Goal: Task Accomplishment & Management: Manage account settings

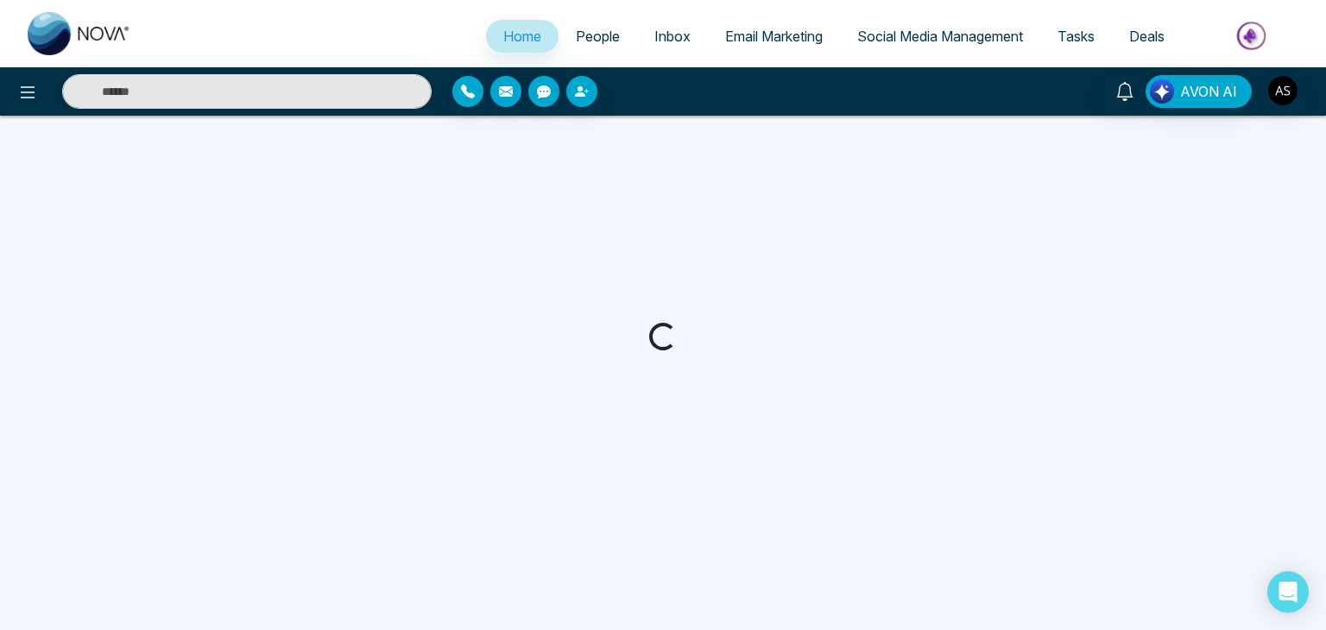
select select "*"
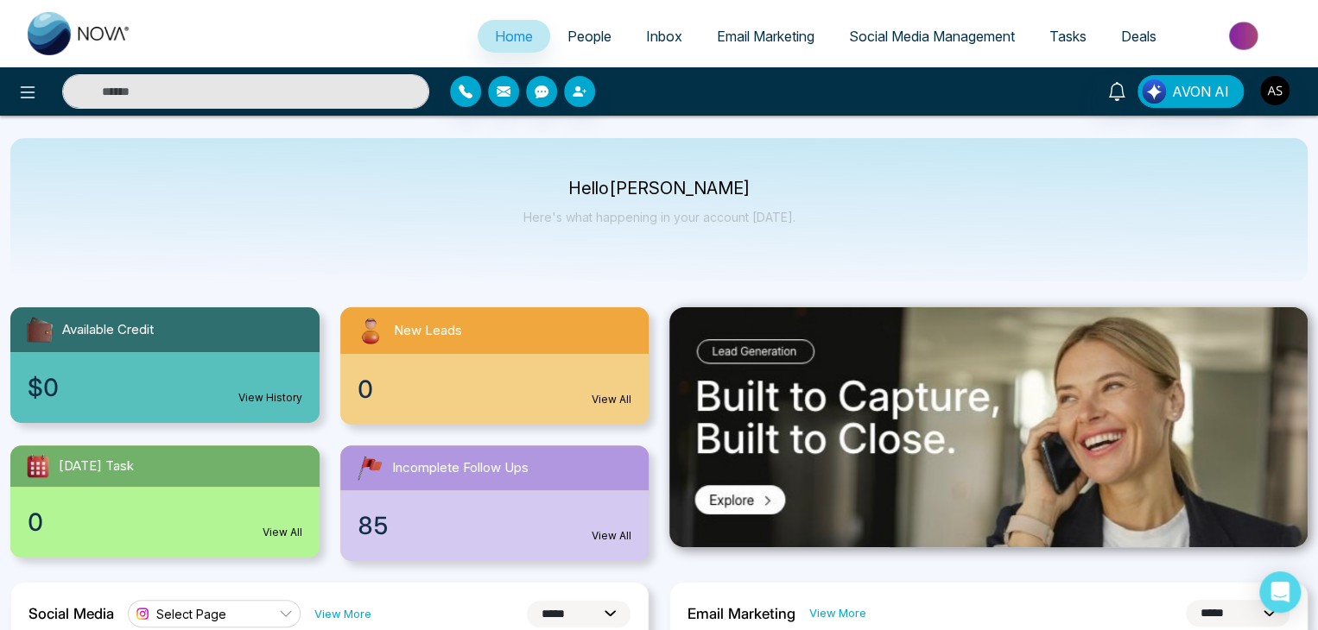
click at [777, 38] on span "Email Marketing" at bounding box center [766, 36] width 98 height 17
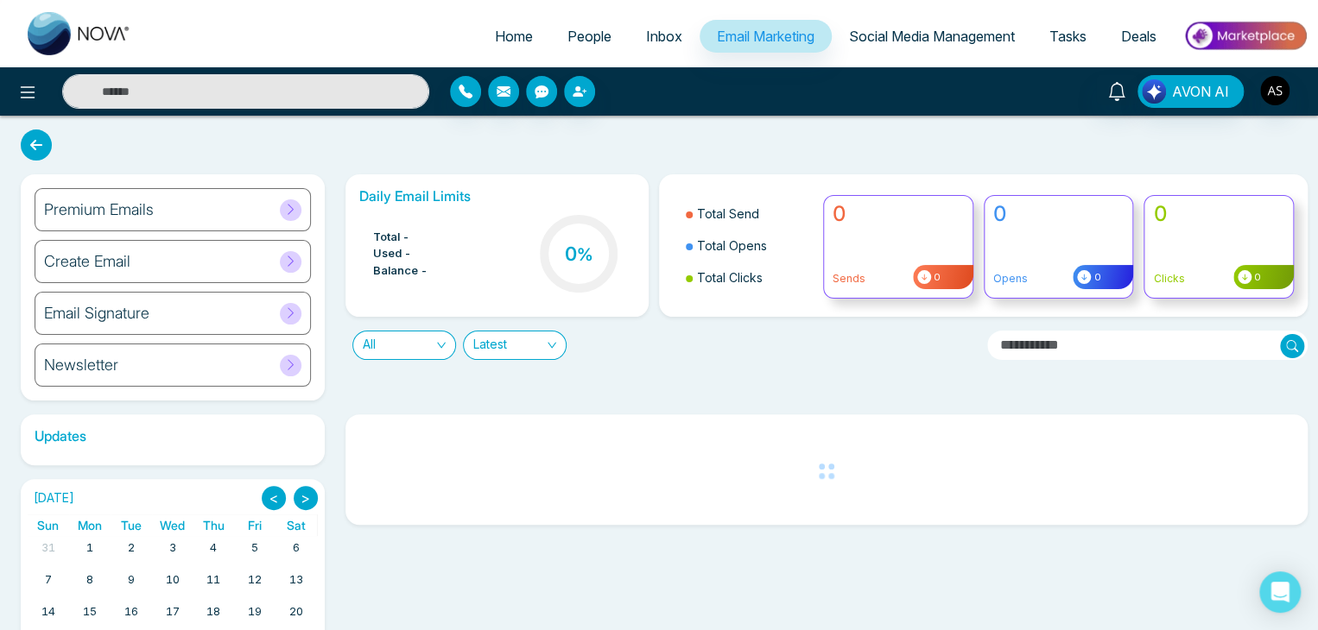
click at [931, 39] on span "Social Media Management" at bounding box center [932, 36] width 166 height 17
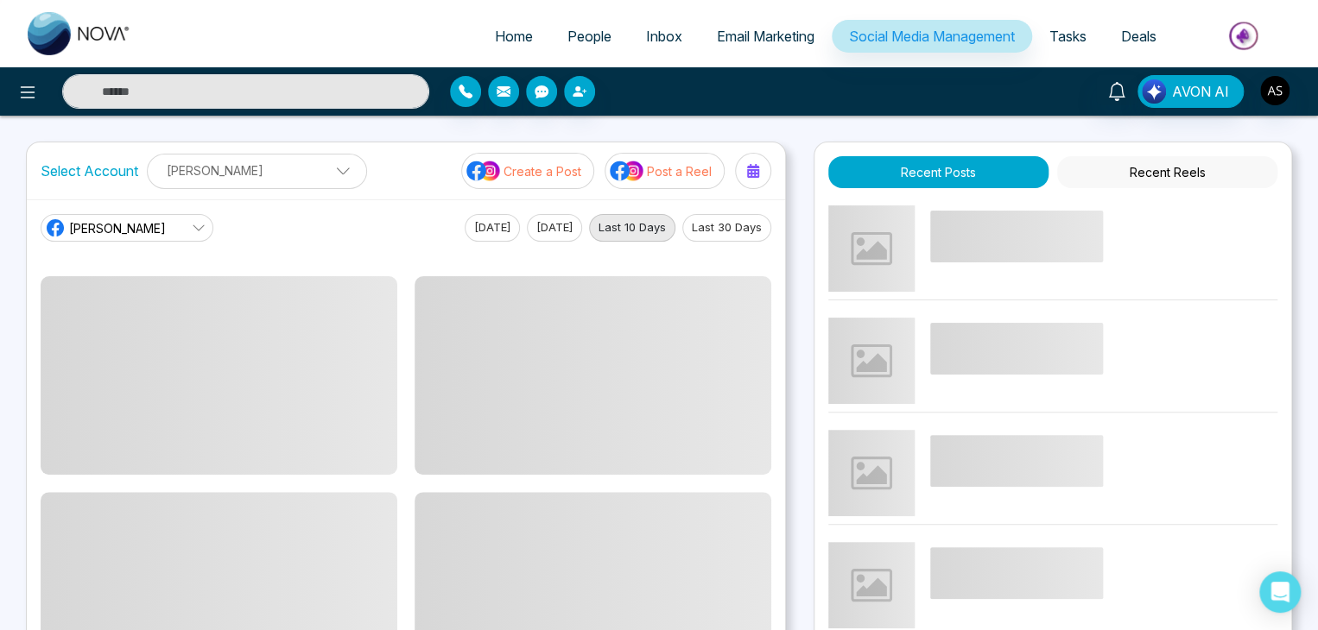
click at [332, 167] on p "[PERSON_NAME]" at bounding box center [257, 170] width 198 height 28
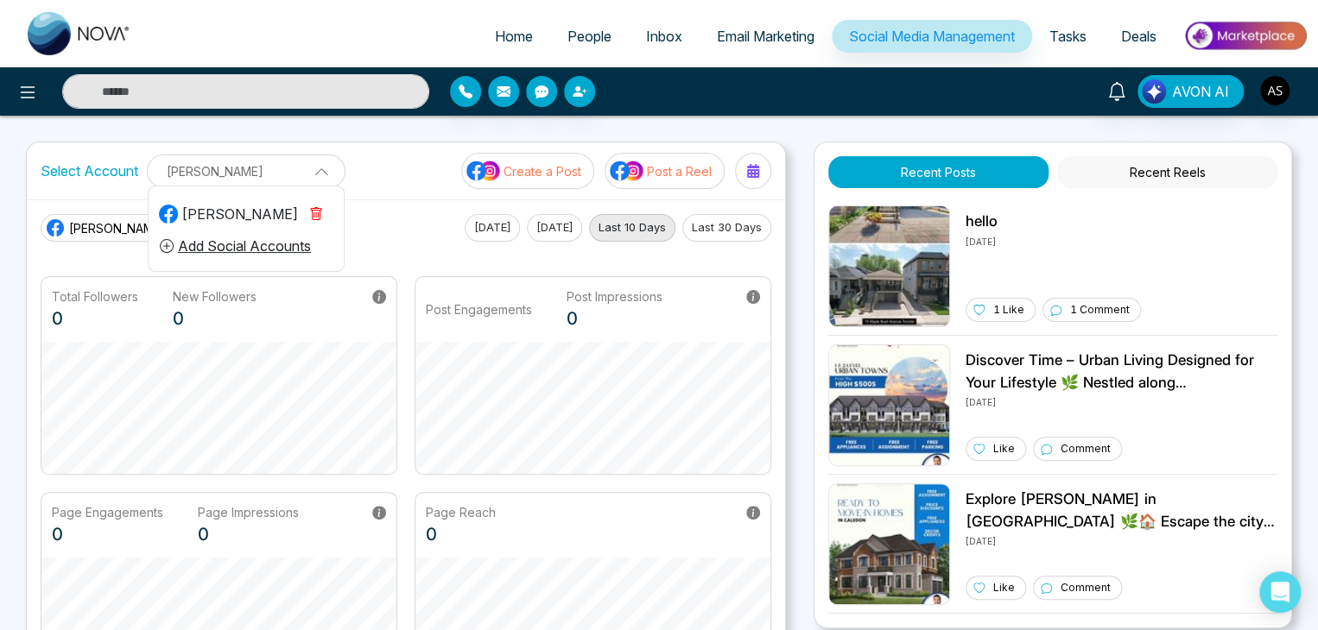
click at [307, 157] on p "[PERSON_NAME]" at bounding box center [246, 171] width 176 height 28
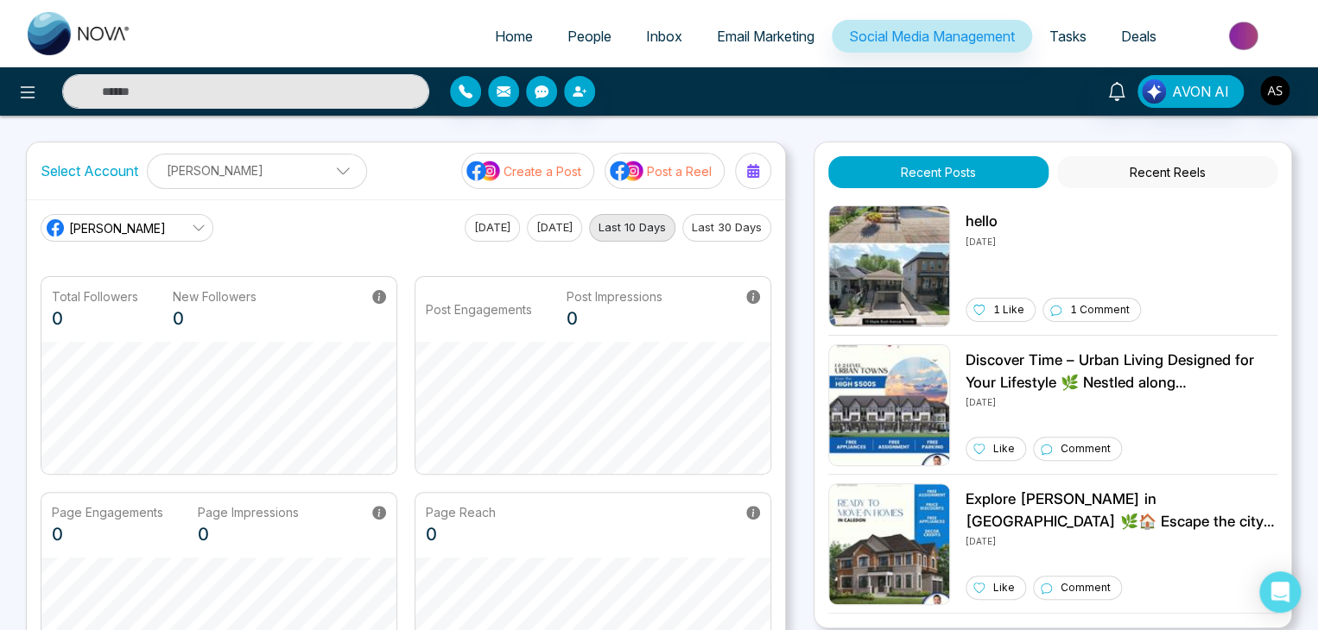
click at [168, 214] on link "[PERSON_NAME]" at bounding box center [127, 228] width 173 height 28
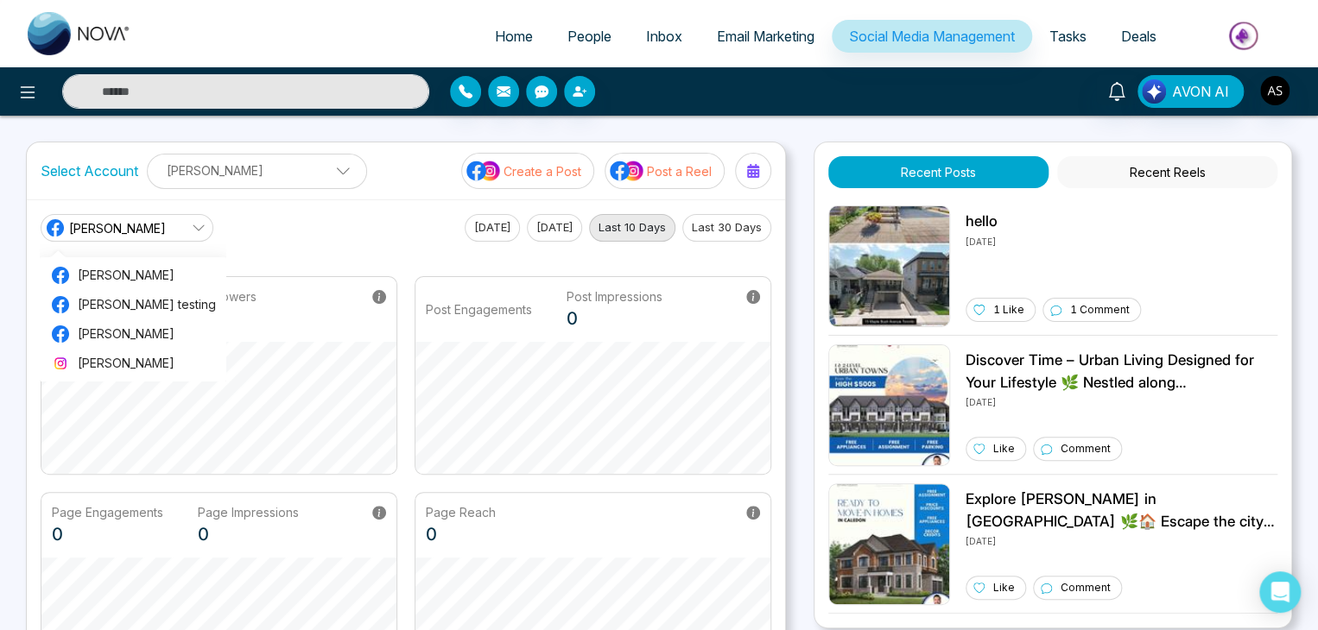
click at [320, 226] on div "[PERSON_NAME] real [PERSON_NAME] real [PERSON_NAME] testing [PERSON_NAME] [PERS…" at bounding box center [406, 228] width 731 height 28
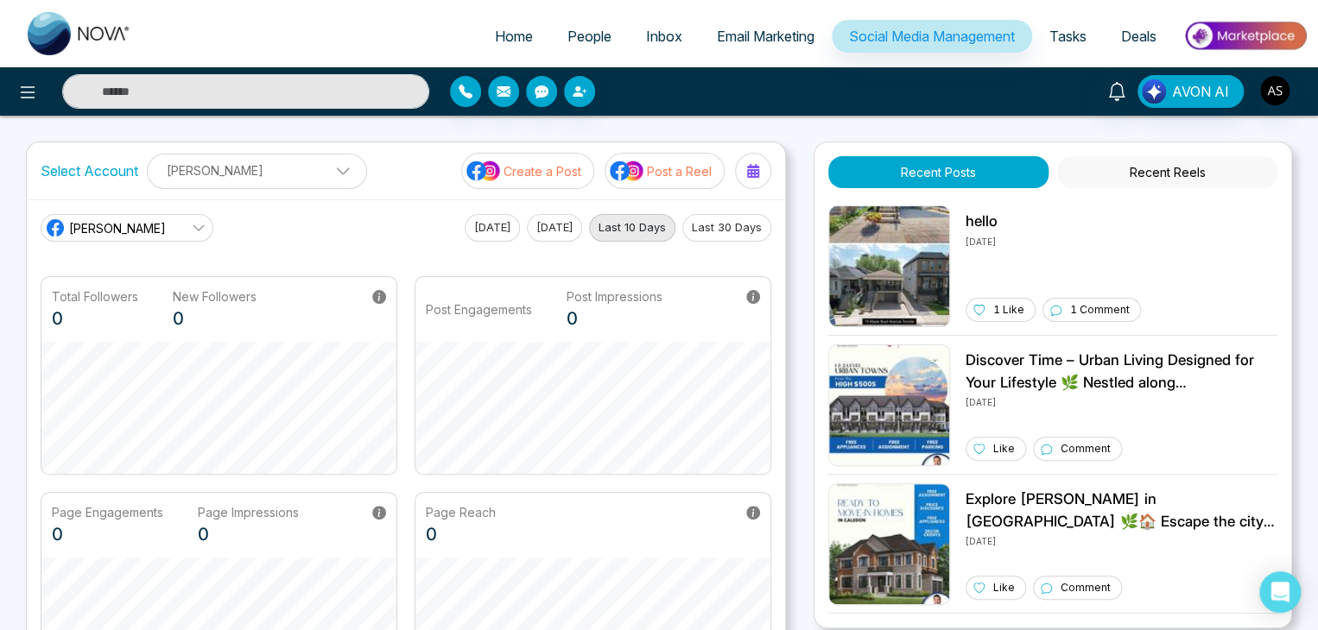
click at [152, 236] on link "[PERSON_NAME]" at bounding box center [127, 228] width 173 height 28
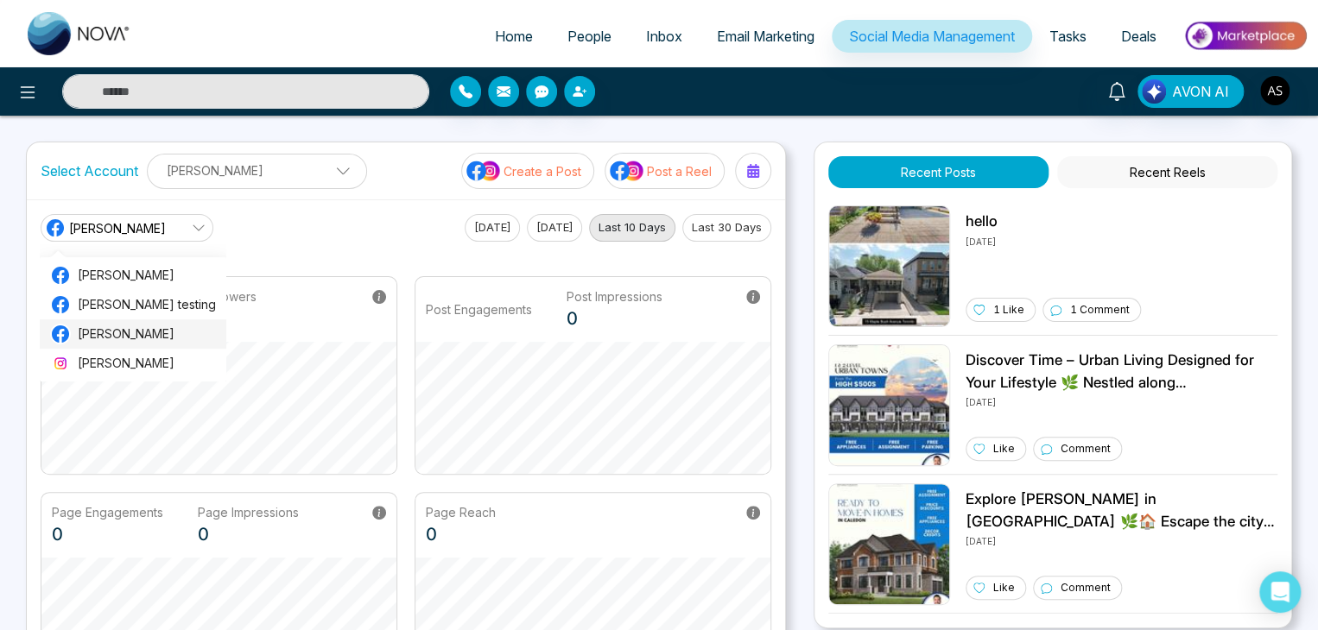
scroll to position [3, 0]
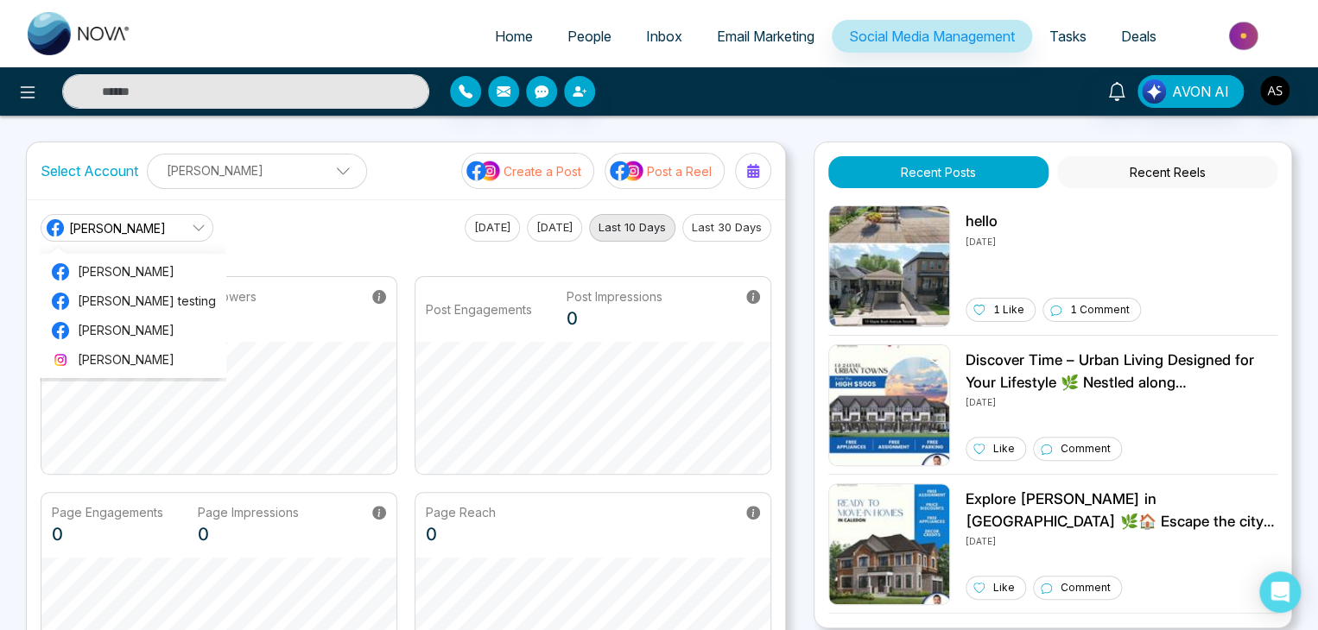
click at [342, 236] on div "[PERSON_NAME] real [PERSON_NAME] real [PERSON_NAME] testing [PERSON_NAME] [PERS…" at bounding box center [406, 228] width 731 height 28
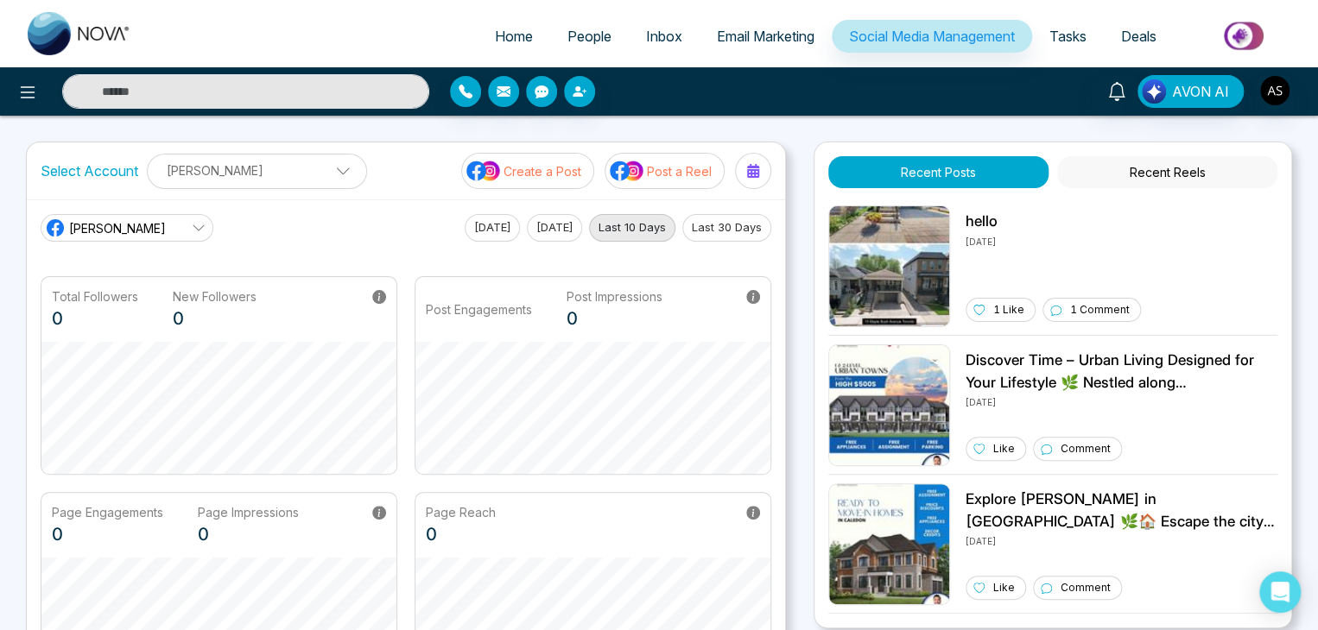
click at [187, 212] on div "[PERSON_NAME] real [PERSON_NAME] real [PERSON_NAME] testing [PERSON_NAME] [PERS…" at bounding box center [406, 451] width 758 height 505
click at [187, 218] on link "[PERSON_NAME]" at bounding box center [127, 228] width 173 height 28
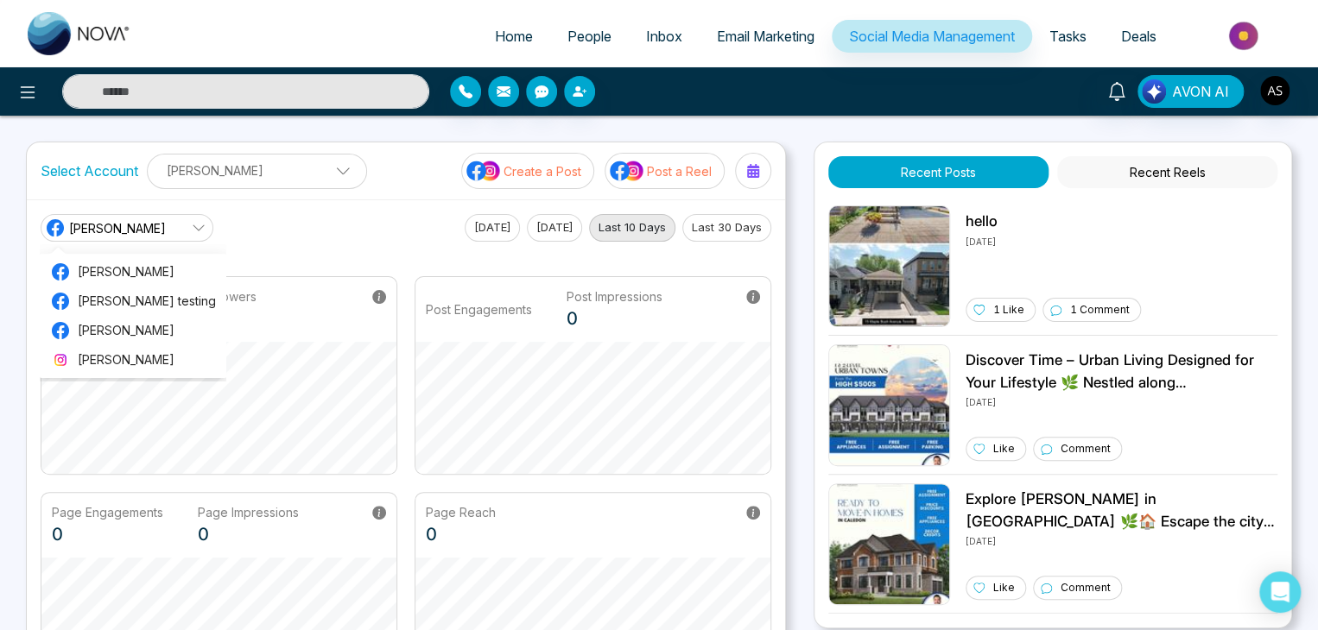
click at [187, 218] on link "[PERSON_NAME]" at bounding box center [127, 228] width 173 height 28
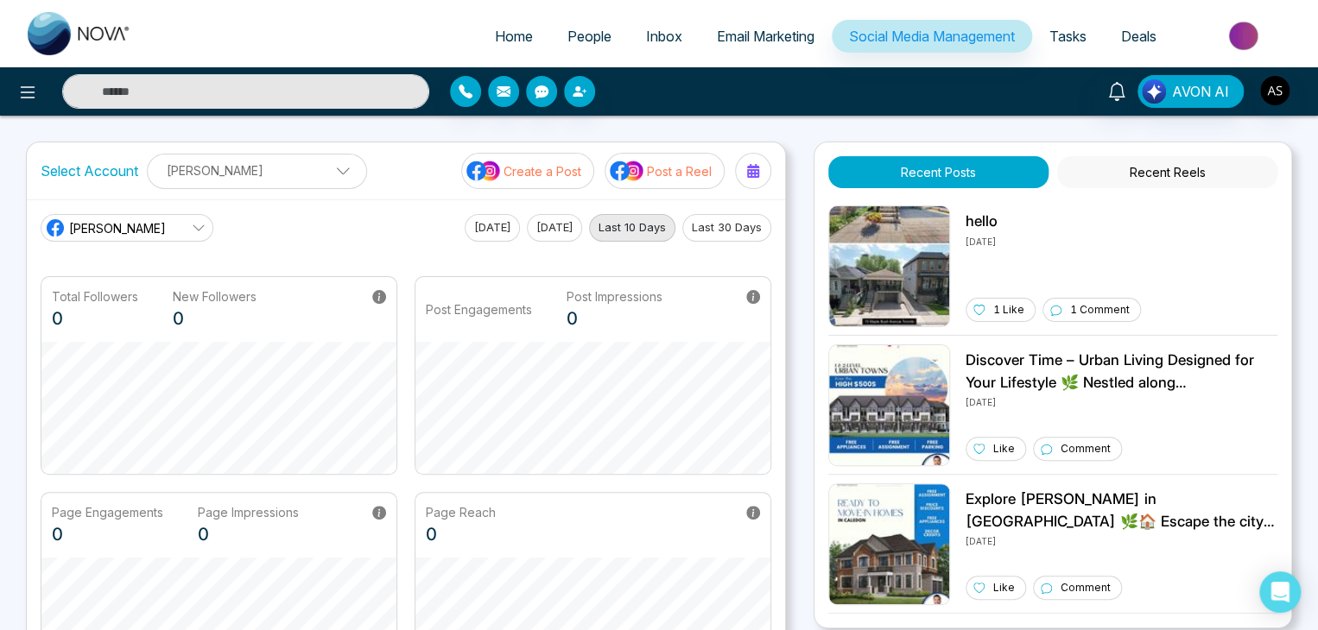
click at [288, 218] on div "[PERSON_NAME] real [PERSON_NAME] real [PERSON_NAME] testing [PERSON_NAME] [PERS…" at bounding box center [406, 228] width 731 height 28
click at [495, 28] on span "Home" at bounding box center [514, 36] width 38 height 17
select select "*"
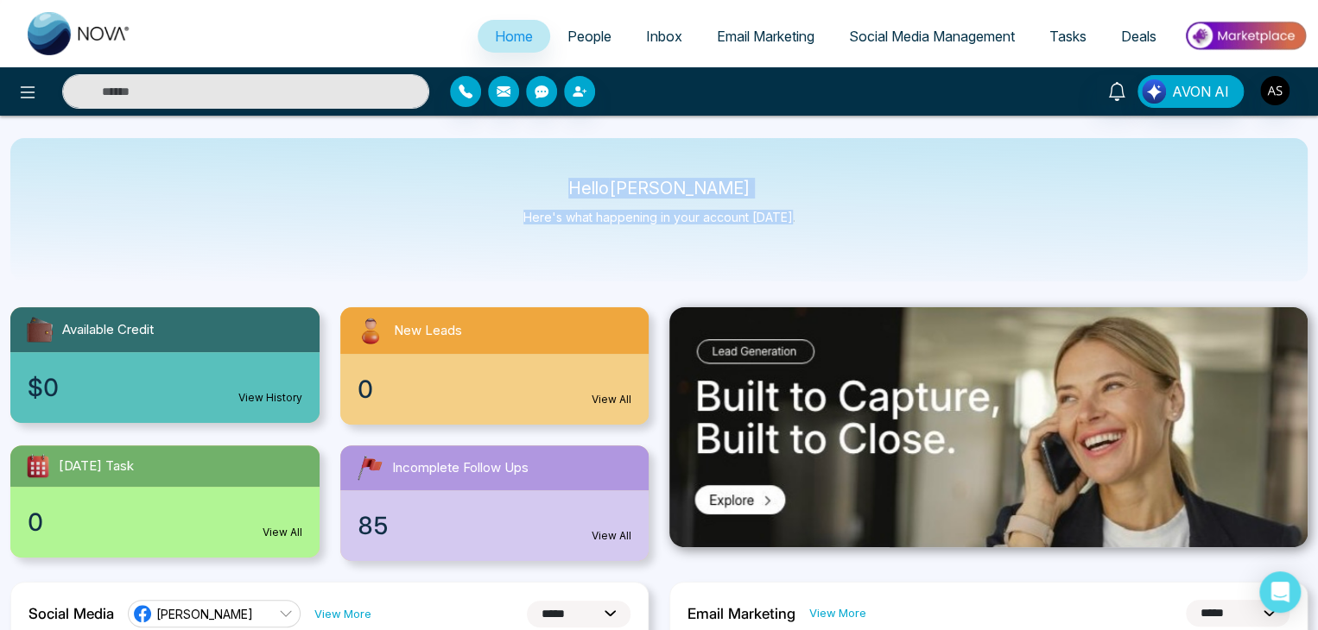
drag, startPoint x: 790, startPoint y: 223, endPoint x: 568, endPoint y: 193, distance: 223.9
click at [568, 193] on div "Hello [PERSON_NAME] Here's what happening in your account [DATE]." at bounding box center [658, 209] width 1297 height 143
click at [568, 193] on p "Hello [PERSON_NAME]" at bounding box center [659, 188] width 272 height 15
drag, startPoint x: 568, startPoint y: 193, endPoint x: 763, endPoint y: 262, distance: 206.7
click at [763, 262] on div "Hello [PERSON_NAME] Here's what happening in your account [DATE]." at bounding box center [658, 209] width 1297 height 143
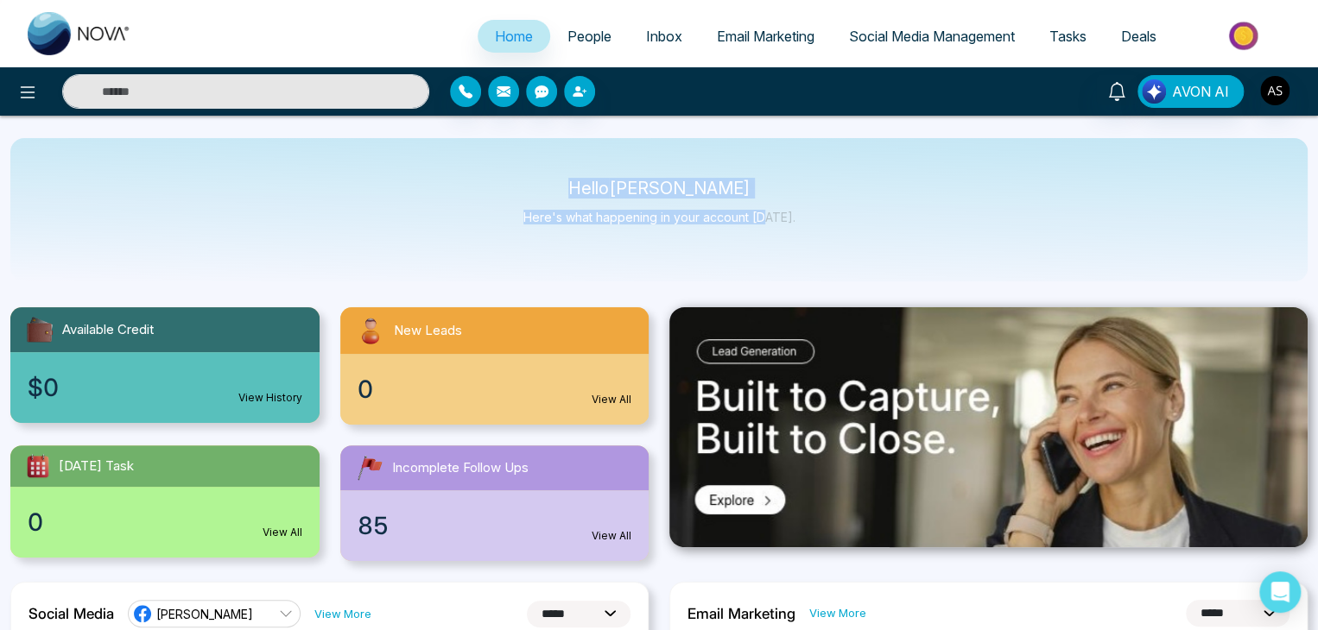
click at [763, 262] on div "Hello [PERSON_NAME] Here's what happening in your account [DATE]." at bounding box center [658, 209] width 1297 height 143
drag, startPoint x: 763, startPoint y: 262, endPoint x: 553, endPoint y: 134, distance: 246.4
click at [591, 182] on p "Hello [PERSON_NAME]" at bounding box center [659, 188] width 272 height 15
drag, startPoint x: 591, startPoint y: 182, endPoint x: 815, endPoint y: 230, distance: 229.5
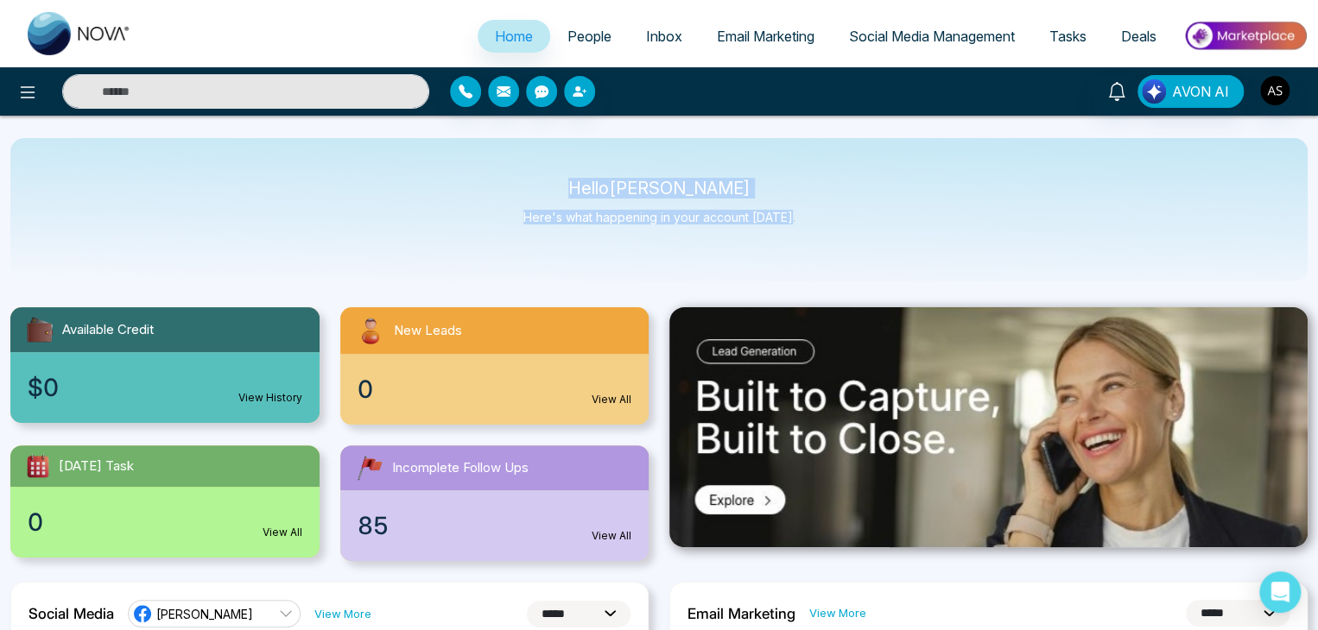
click at [815, 230] on div "Hello [PERSON_NAME] Here's what happening in your account [DATE]." at bounding box center [658, 209] width 1297 height 143
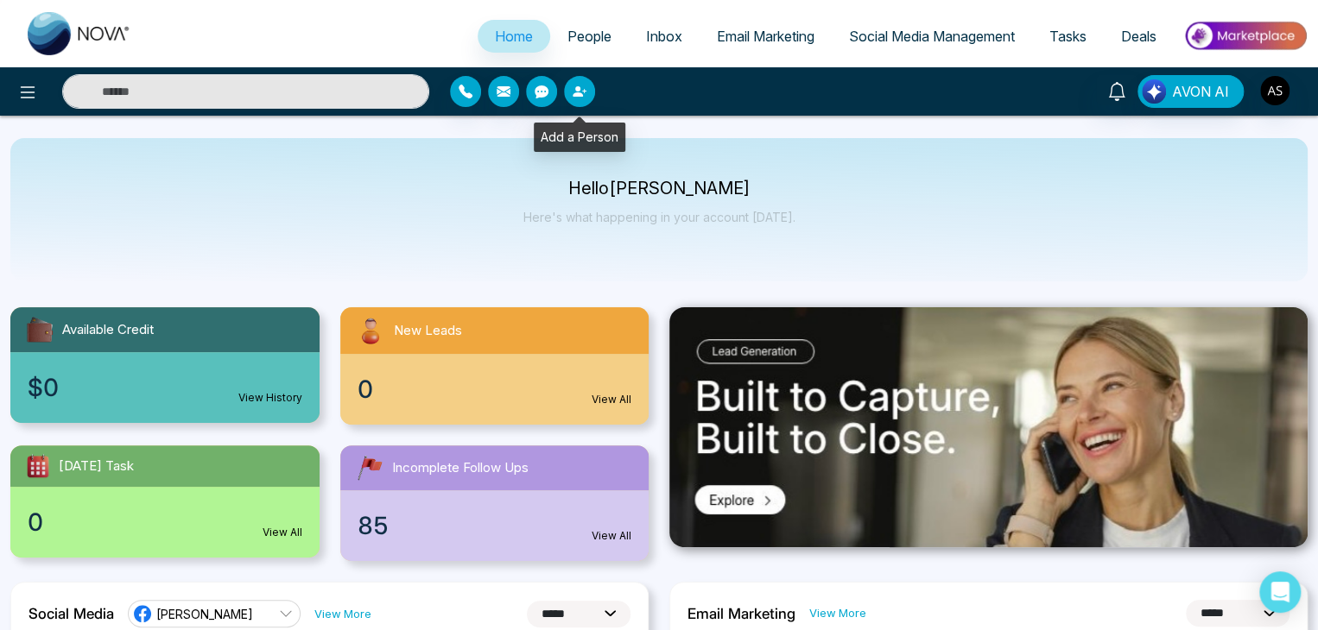
click at [575, 85] on icon "button" at bounding box center [579, 92] width 14 height 14
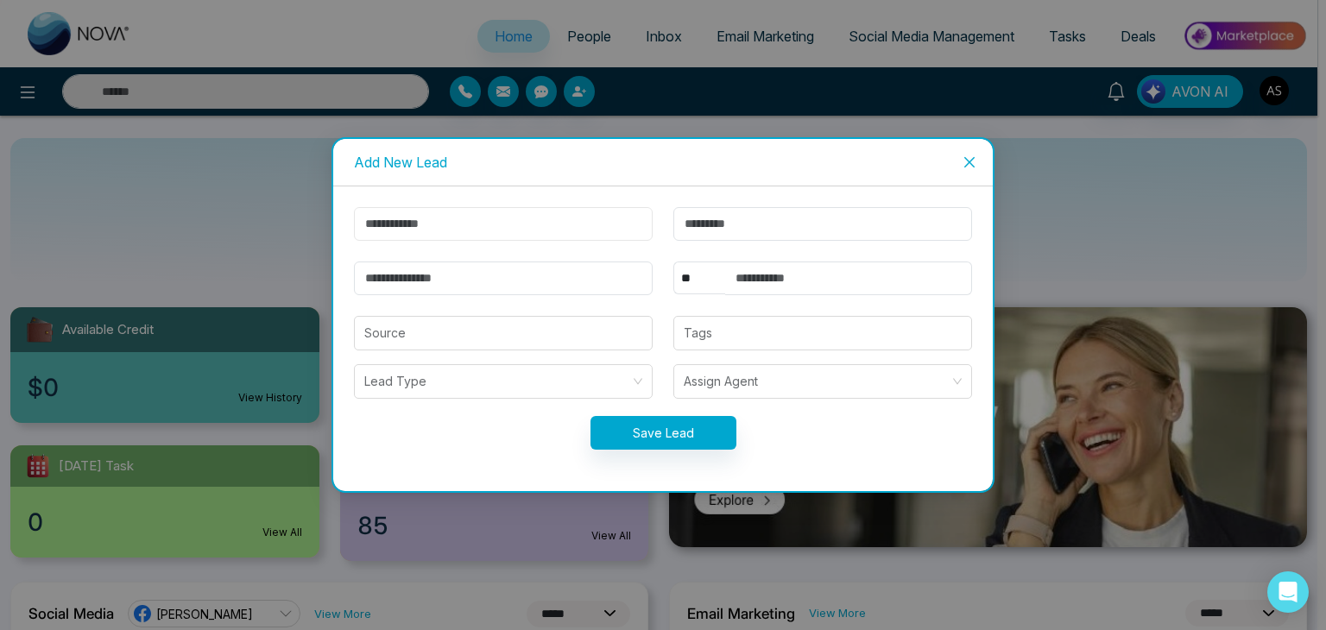
click at [566, 220] on input "text" at bounding box center [503, 224] width 299 height 34
type input "*"
click at [972, 160] on icon "close" at bounding box center [970, 162] width 10 height 10
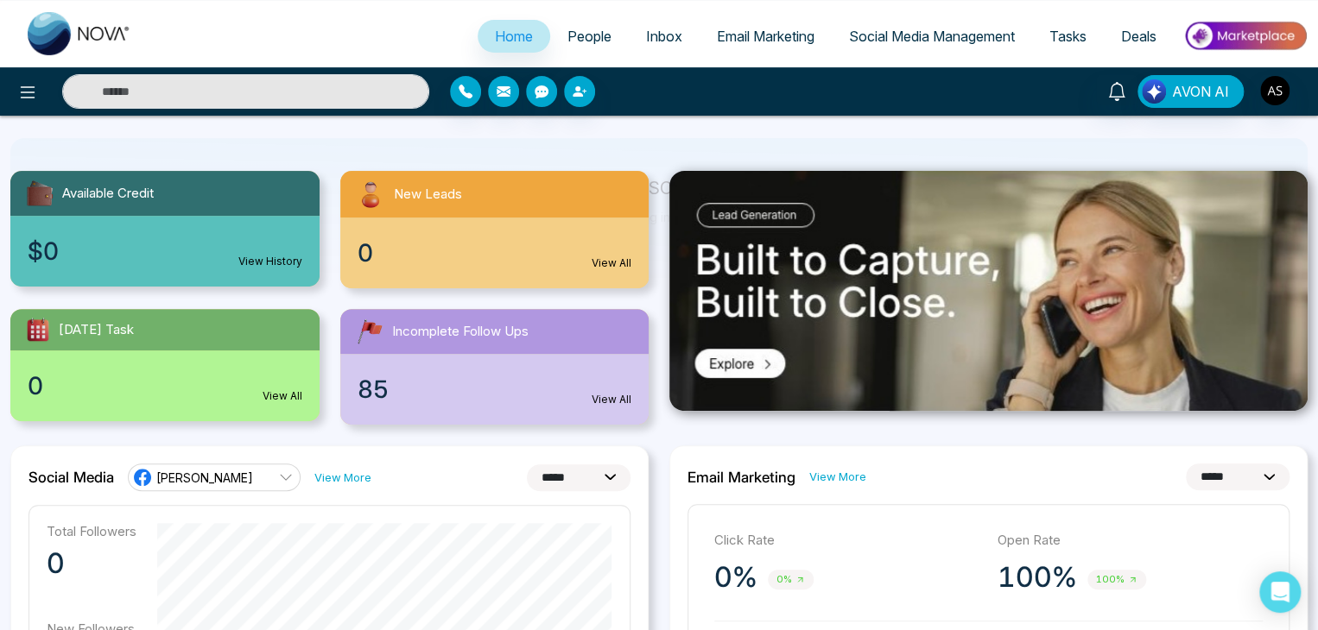
scroll to position [137, 0]
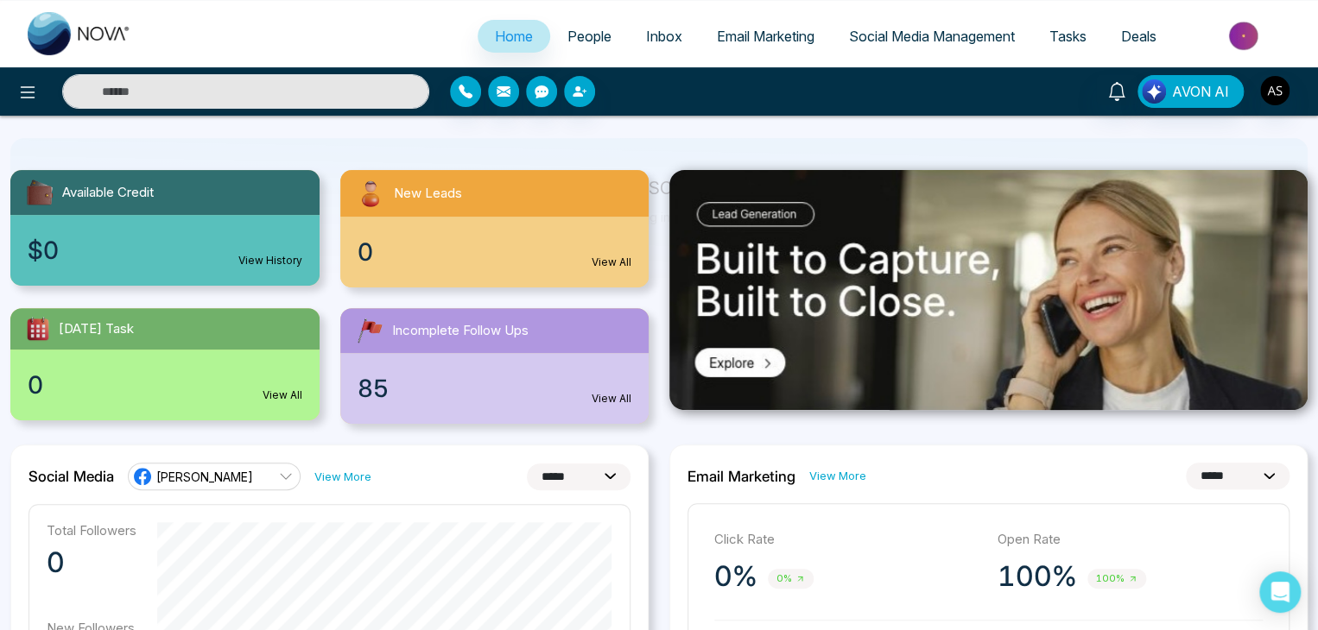
click at [614, 402] on link "View All" at bounding box center [611, 399] width 40 height 16
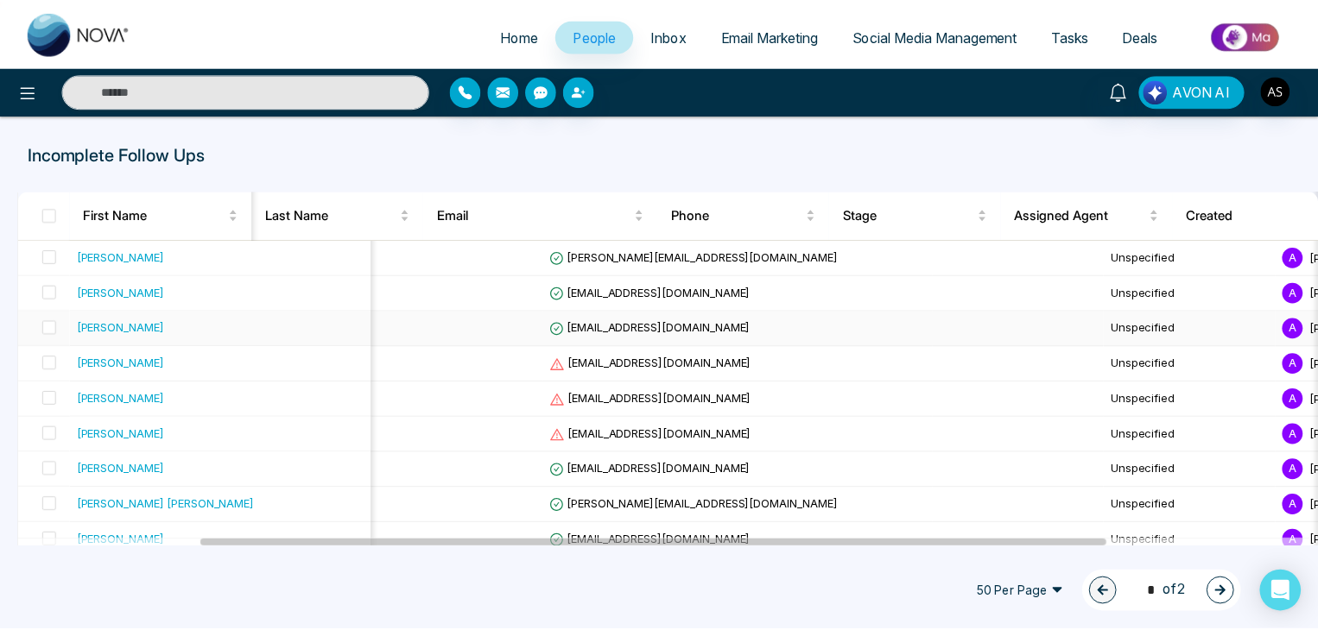
scroll to position [0, 553]
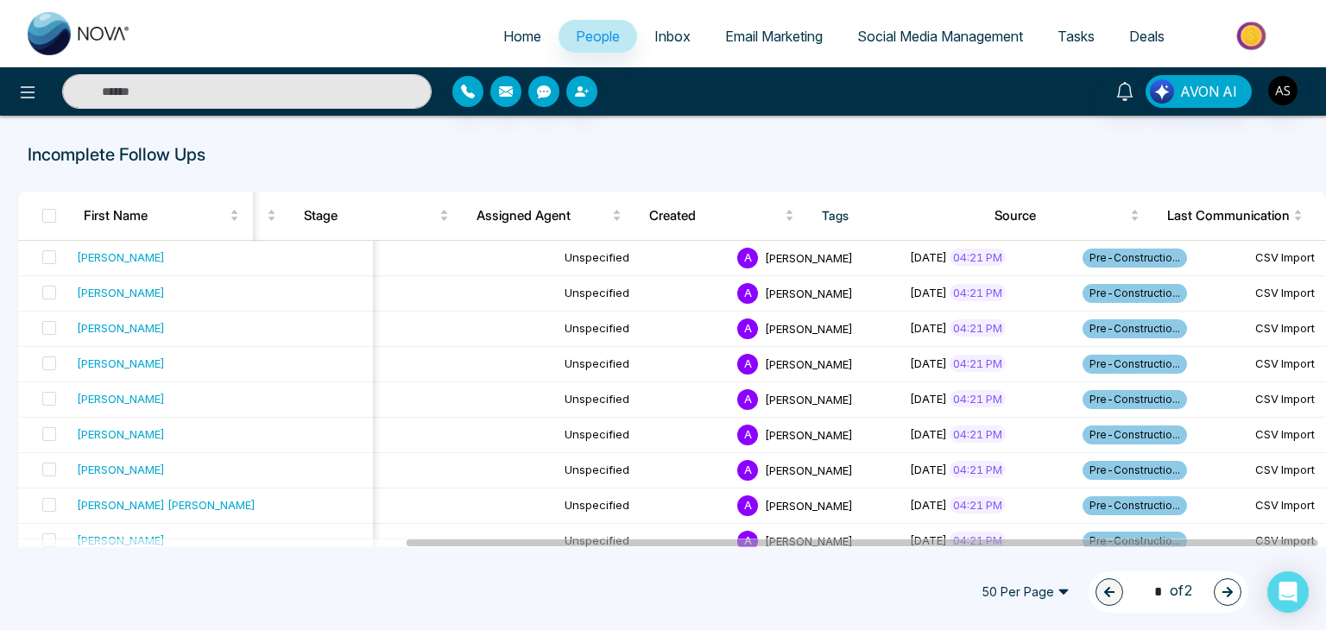
click at [519, 31] on span "Home" at bounding box center [522, 36] width 38 height 17
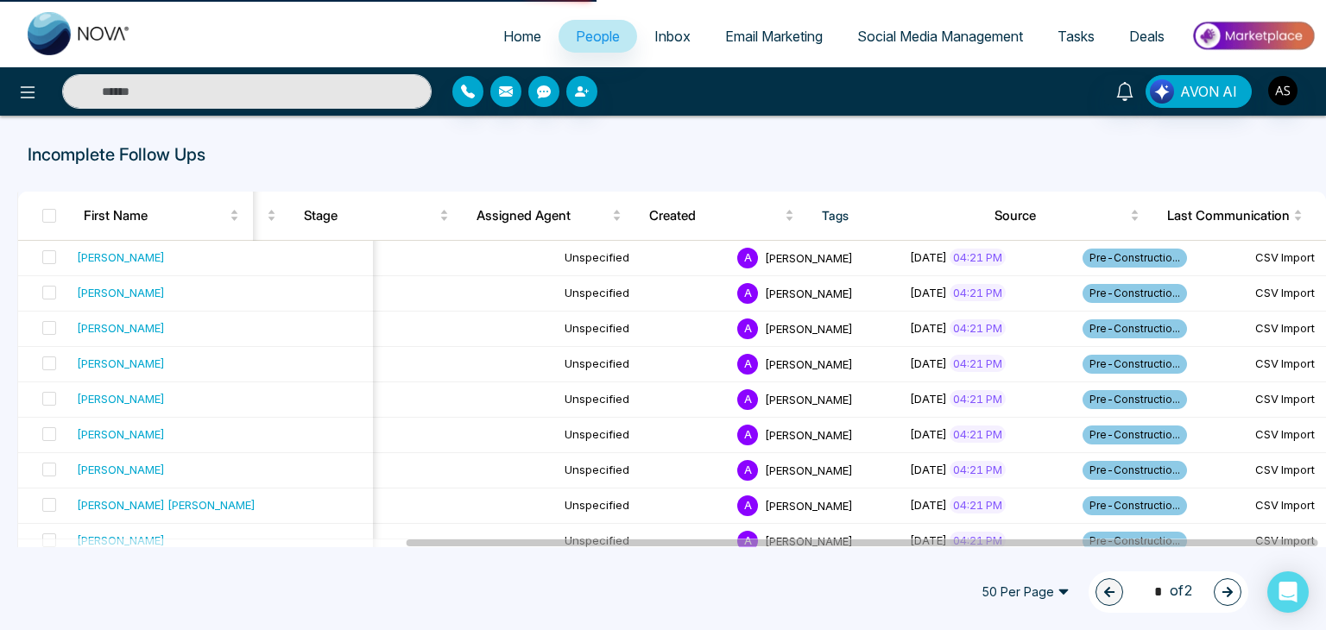
select select "*"
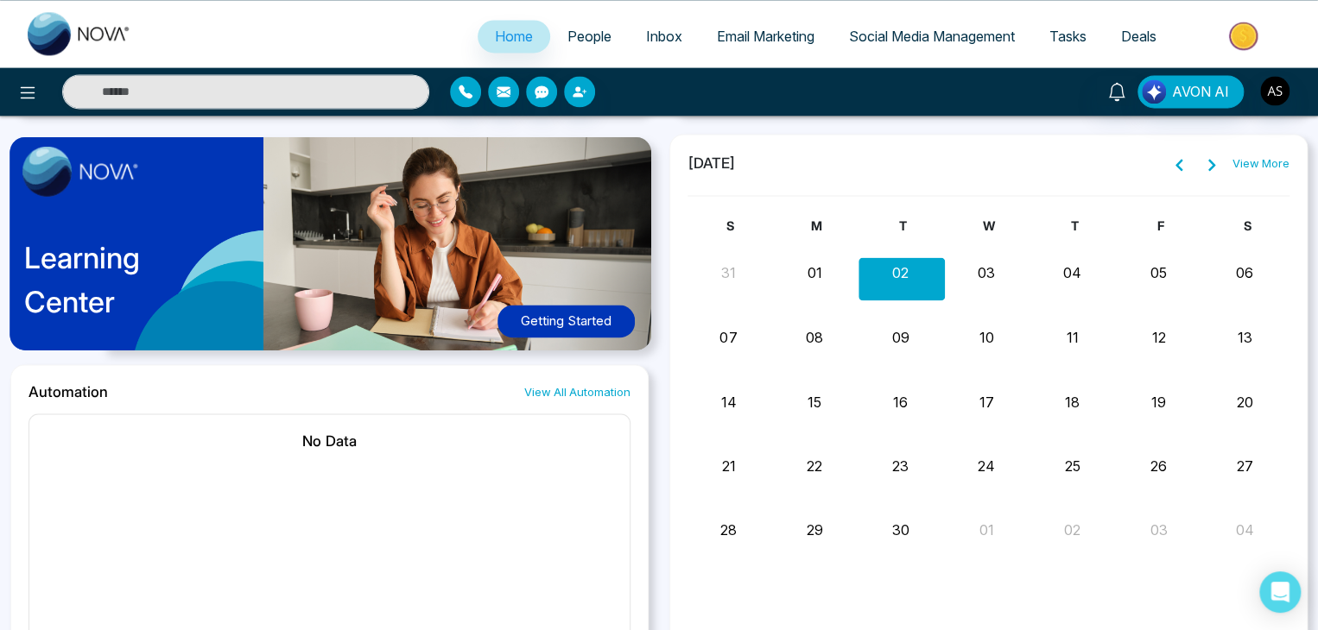
scroll to position [1268, 0]
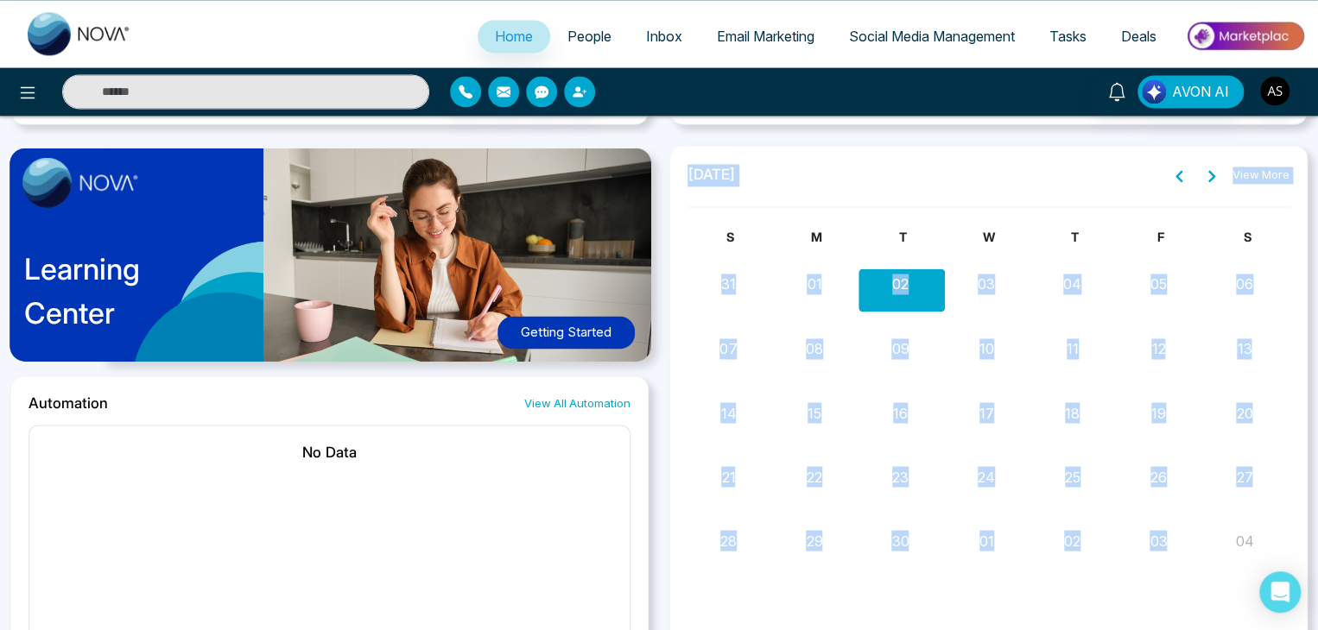
drag, startPoint x: 686, startPoint y: 170, endPoint x: 1210, endPoint y: 570, distance: 658.5
click at [1210, 570] on div "[DATE] View More S M T W T F S 31 01 02 03 04 05 06 07 08 09 10 11 12 13 14 15 …" at bounding box center [988, 422] width 602 height 518
click at [1166, 586] on div "S M T W T F S 31 01 02 03 04 05 06 07 08 09 10 11 12 13 14 15 16 17 18 19 20 21…" at bounding box center [988, 454] width 602 height 453
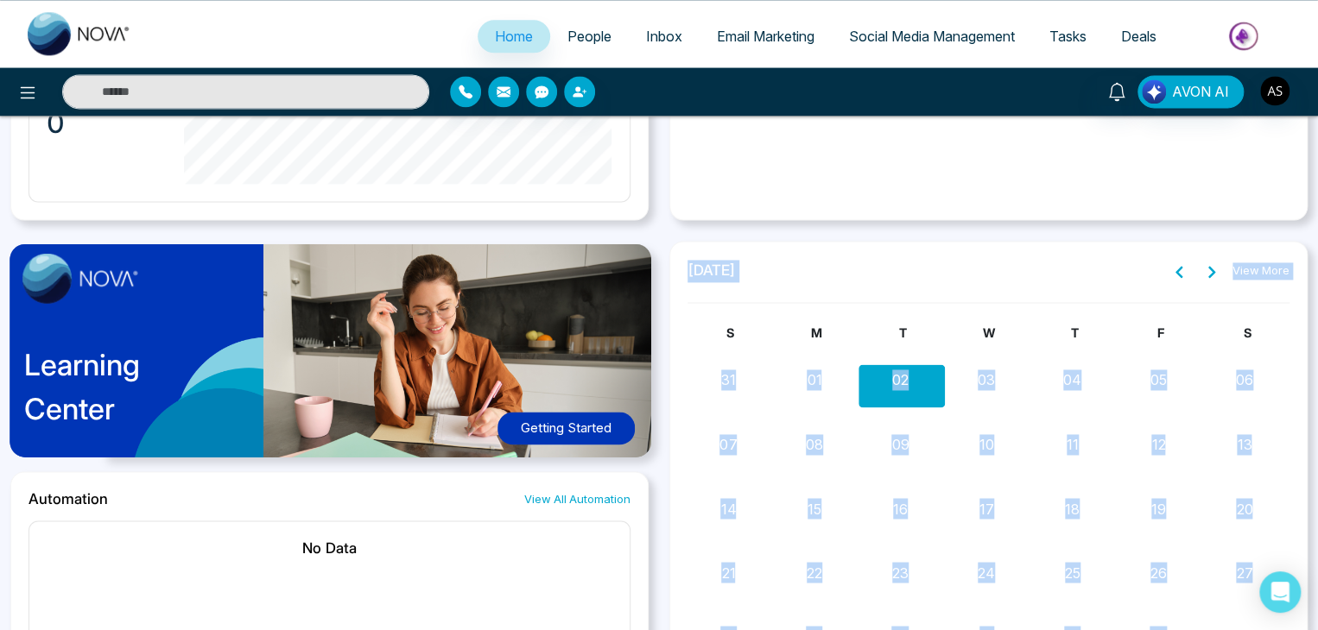
scroll to position [1171, 0]
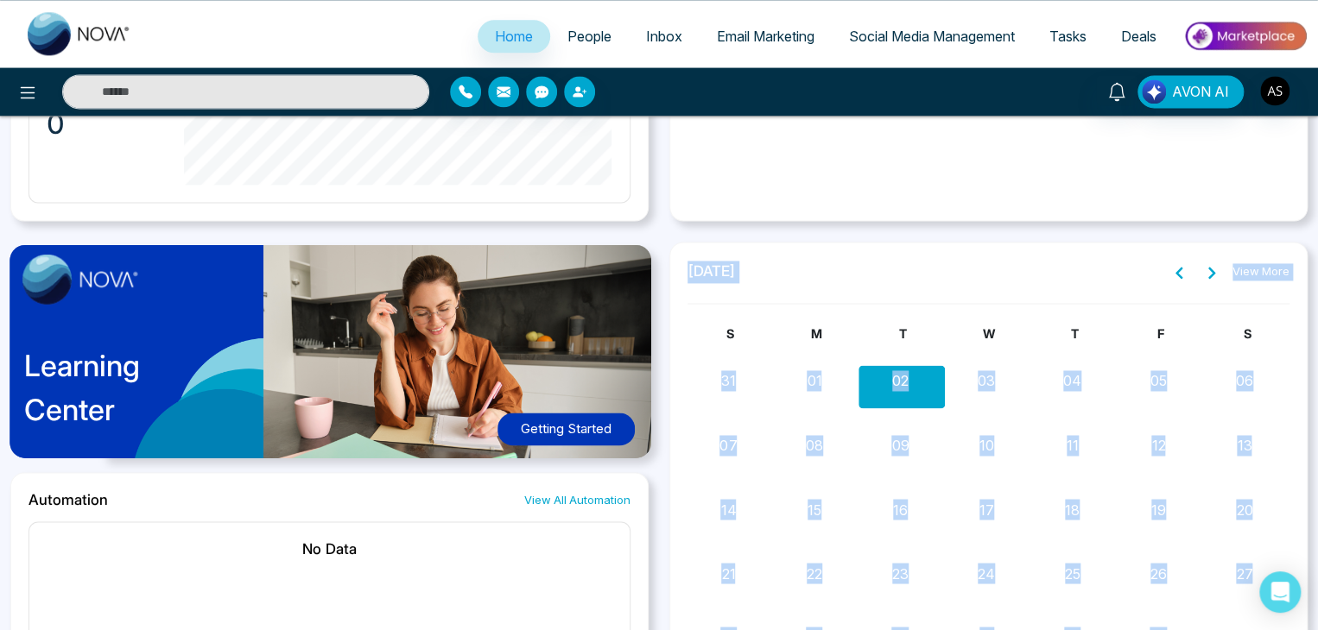
click at [1062, 247] on div "[DATE] View More S M T W T F S 31 01 02 03 04 05 06 07 08 09 10 11 12 13 14 15 …" at bounding box center [988, 574] width 638 height 664
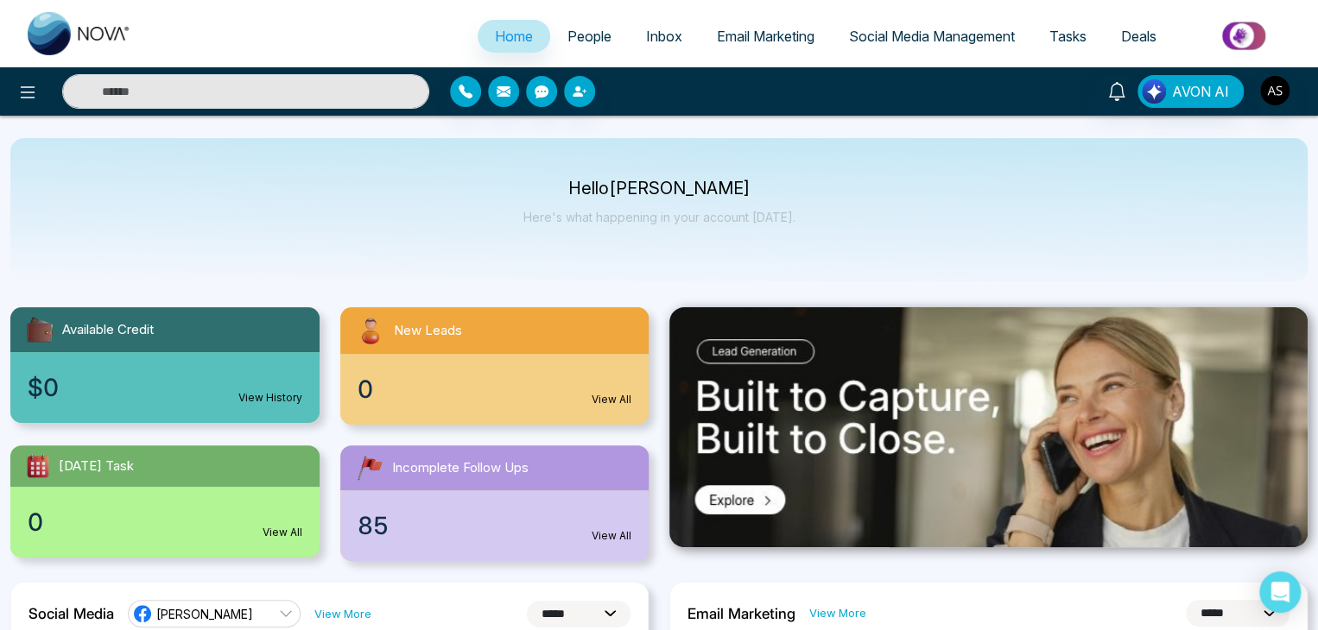
scroll to position [0, 0]
click at [1277, 91] on img "button" at bounding box center [1274, 90] width 29 height 29
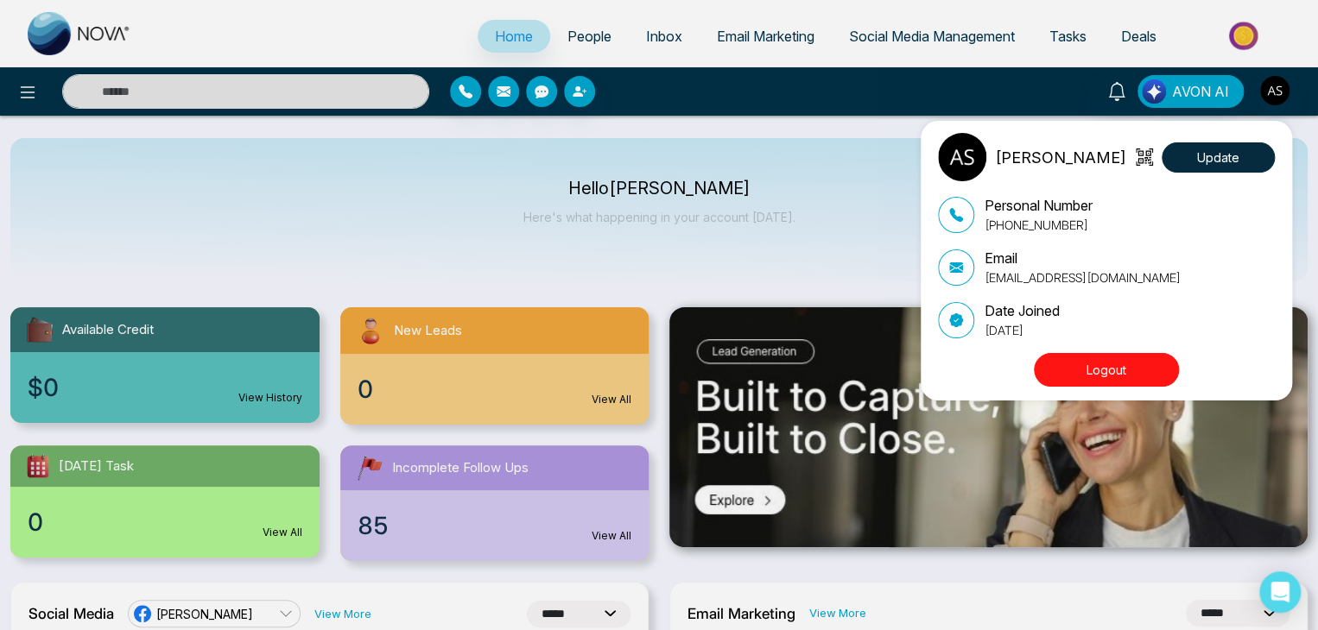
click at [901, 222] on div "[PERSON_NAME] Update Personal Number [PHONE_NUMBER] Email [EMAIL_ADDRESS][DOMAI…" at bounding box center [659, 315] width 1318 height 630
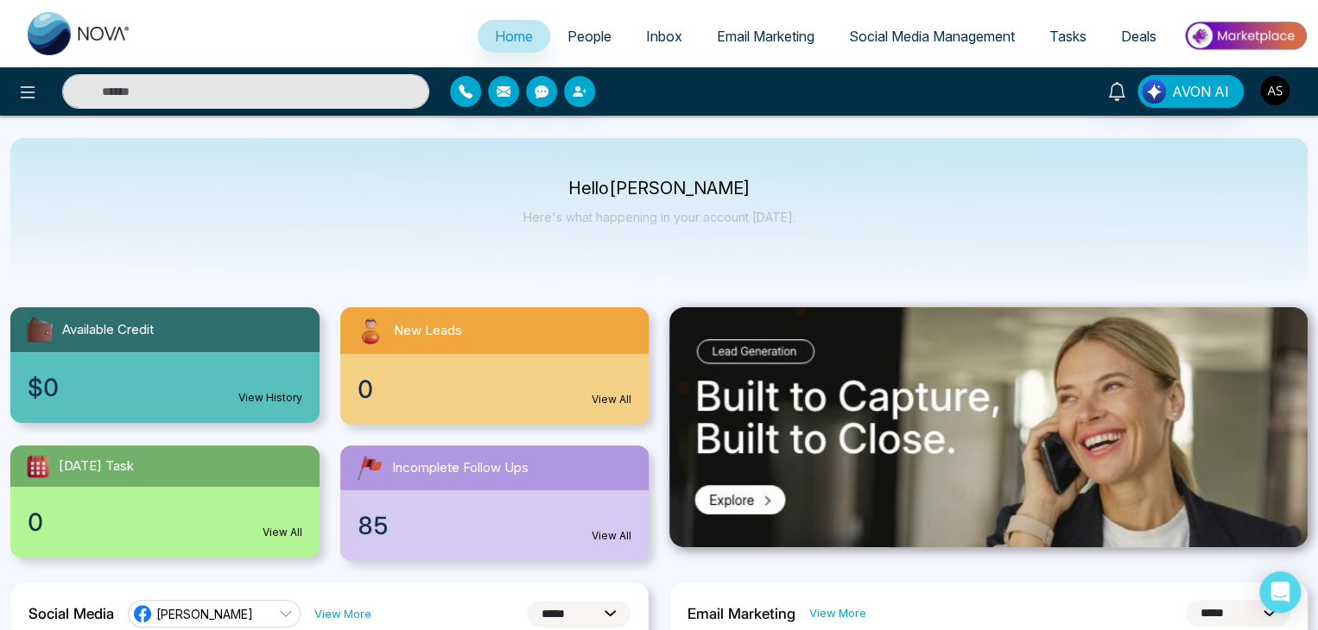
click at [1281, 84] on img "button" at bounding box center [1274, 90] width 29 height 29
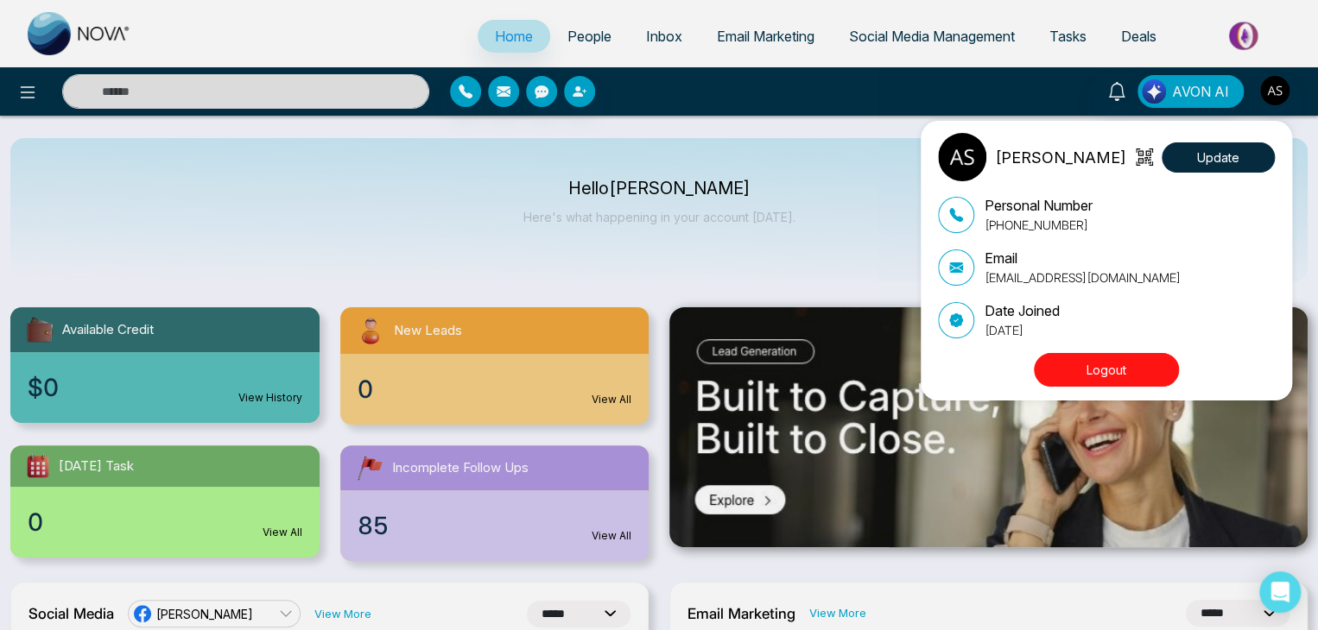
click at [1130, 364] on button "Logout" at bounding box center [1106, 370] width 145 height 34
